Goal: Information Seeking & Learning: Learn about a topic

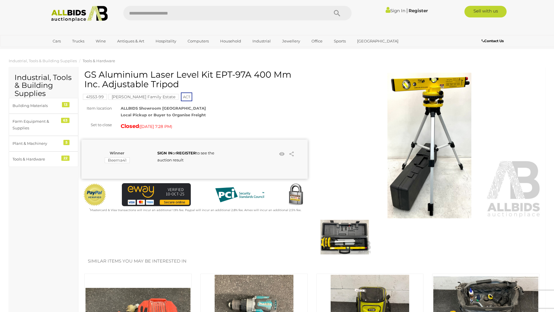
click at [422, 146] on img at bounding box center [429, 146] width 226 height 146
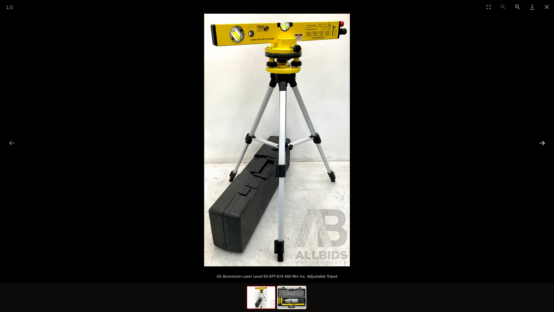
click at [542, 144] on button "Next slide" at bounding box center [542, 142] width 12 height 11
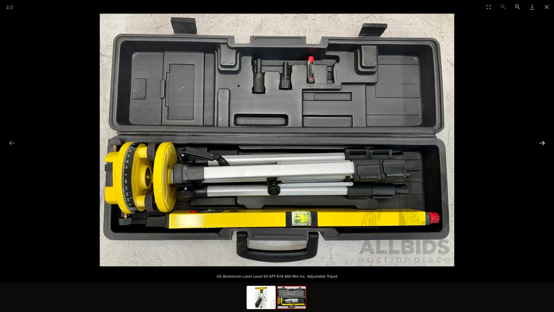
click at [542, 144] on button "Next slide" at bounding box center [542, 142] width 12 height 11
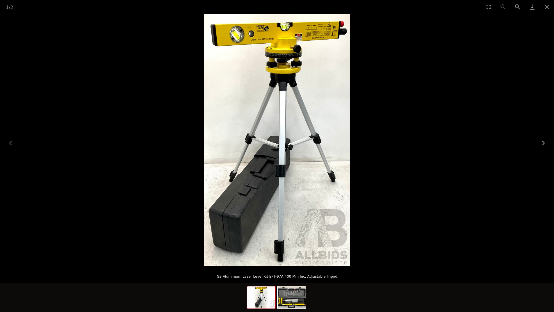
click at [542, 144] on button "Next slide" at bounding box center [542, 142] width 12 height 11
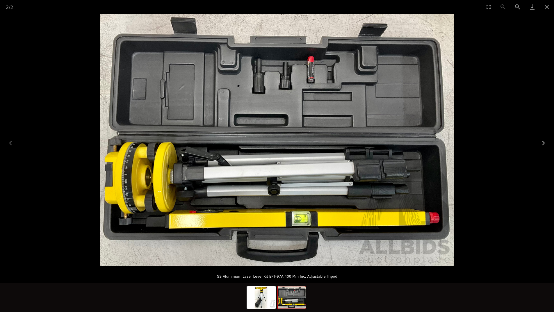
click at [542, 144] on button "Next slide" at bounding box center [542, 142] width 12 height 11
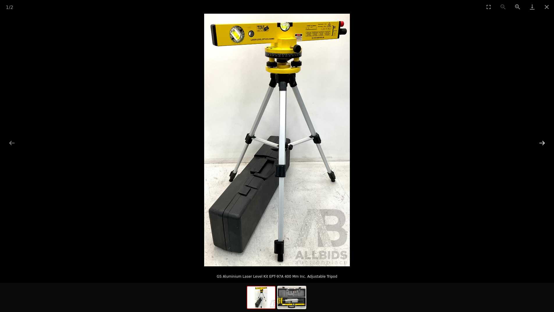
click at [542, 144] on button "Next slide" at bounding box center [542, 142] width 12 height 11
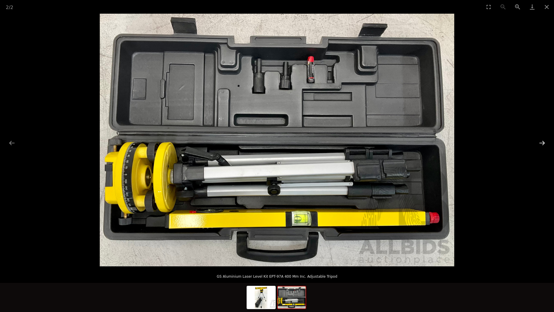
click at [542, 144] on button "Next slide" at bounding box center [542, 142] width 12 height 11
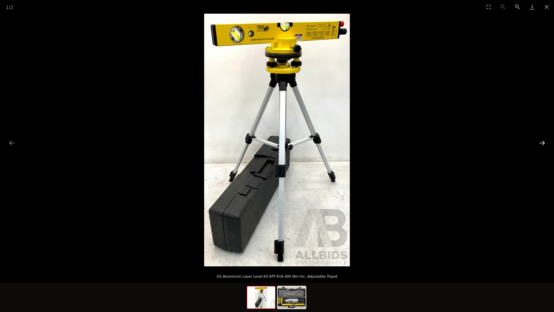
click at [542, 144] on button "Next slide" at bounding box center [542, 142] width 12 height 11
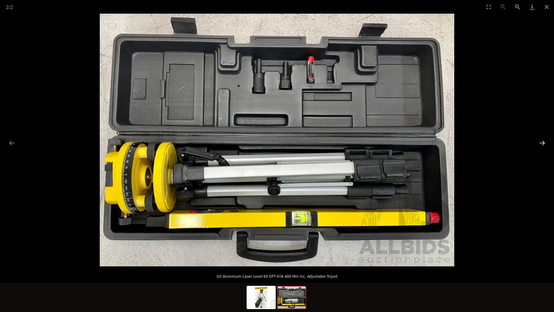
click at [542, 144] on button "Next slide" at bounding box center [542, 142] width 12 height 11
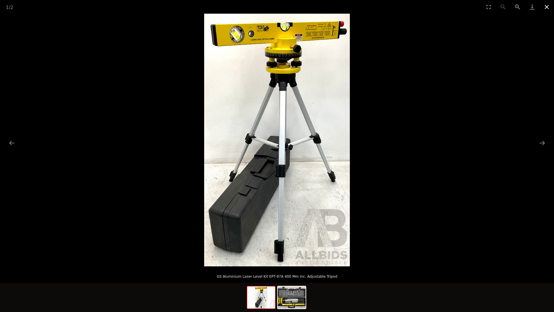
click at [548, 4] on button "Close gallery" at bounding box center [547, 7] width 15 height 14
